Goal: Task Accomplishment & Management: Use online tool/utility

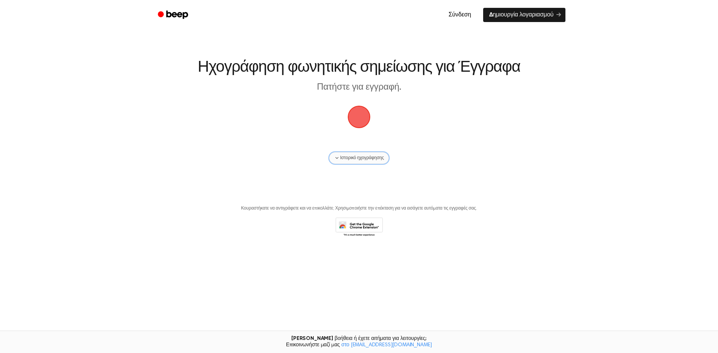
click at [362, 160] on font "Ιστορικό ηχογράφησης" at bounding box center [362, 158] width 44 height 4
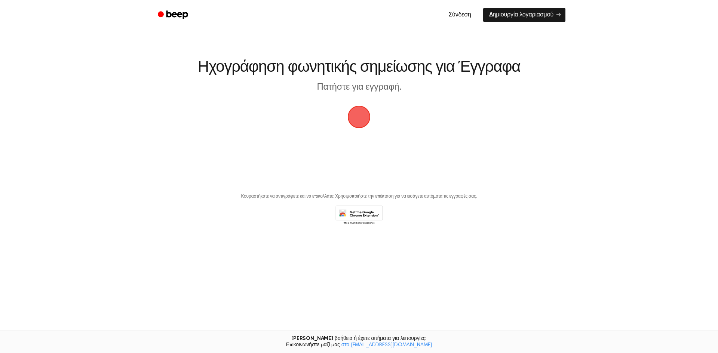
click at [353, 124] on span "button" at bounding box center [359, 117] width 32 height 32
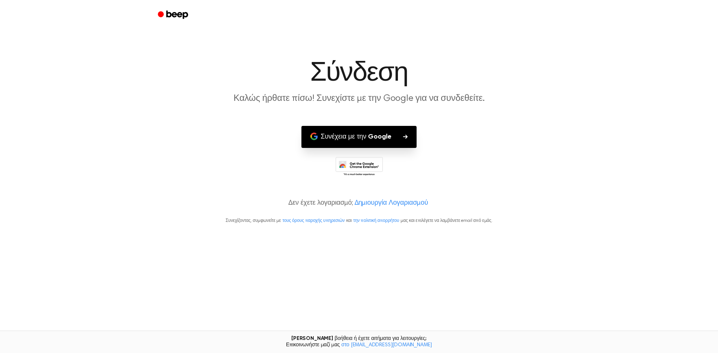
click at [376, 140] on font "Συνέχεια με την Google" at bounding box center [356, 137] width 71 height 7
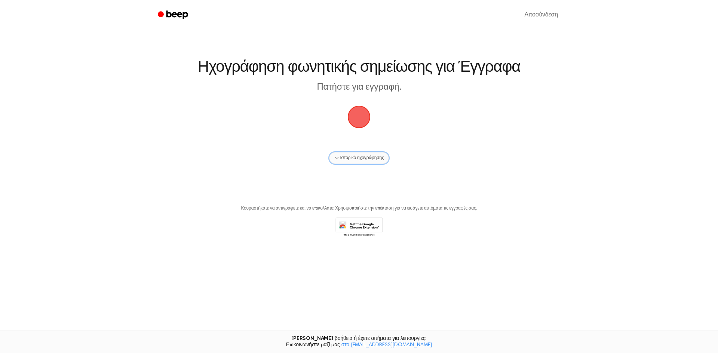
click at [353, 159] on font "Ιστορικό ηχογράφησης" at bounding box center [362, 158] width 44 height 4
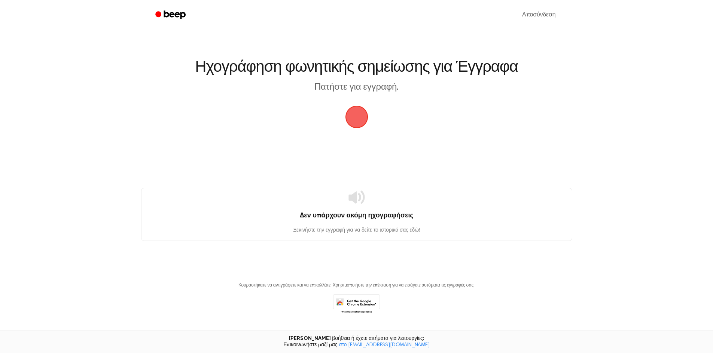
click at [361, 117] on span "button" at bounding box center [356, 117] width 24 height 24
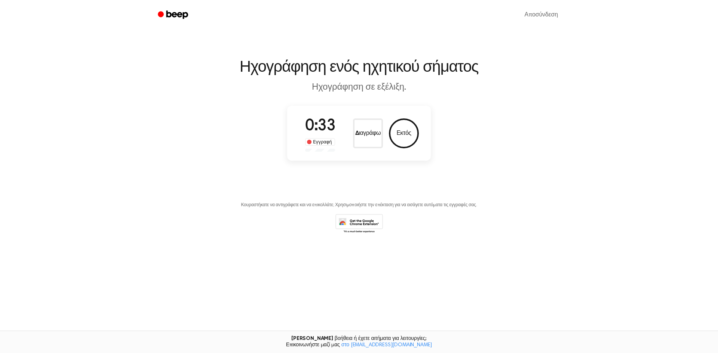
click at [174, 13] on icon "Μπιπ" at bounding box center [174, 14] width 32 height 11
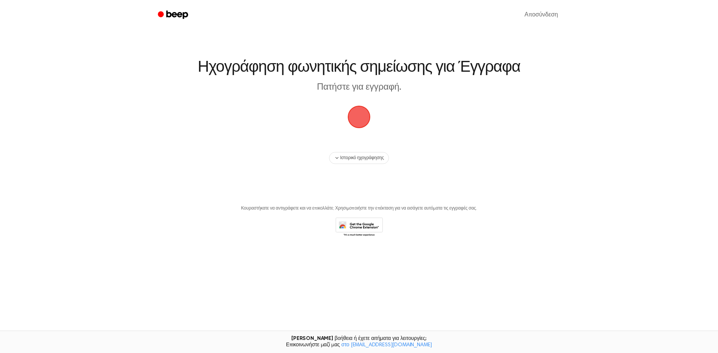
drag, startPoint x: 0, startPoint y: 0, endPoint x: 174, endPoint y: 13, distance: 174.8
click at [174, 13] on icon "Μπιπ" at bounding box center [174, 14] width 32 height 11
click at [371, 159] on font "Ιστορικό ηχογράφησης" at bounding box center [362, 158] width 44 height 4
